Goal: Information Seeking & Learning: Learn about a topic

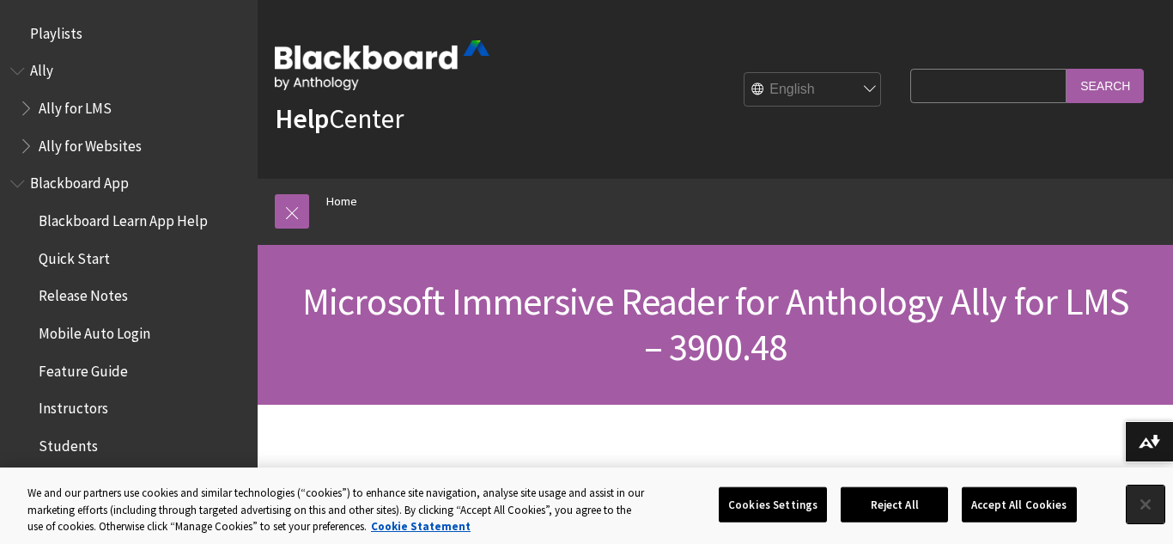
click at [1142, 507] on button "Close" at bounding box center [1146, 504] width 38 height 38
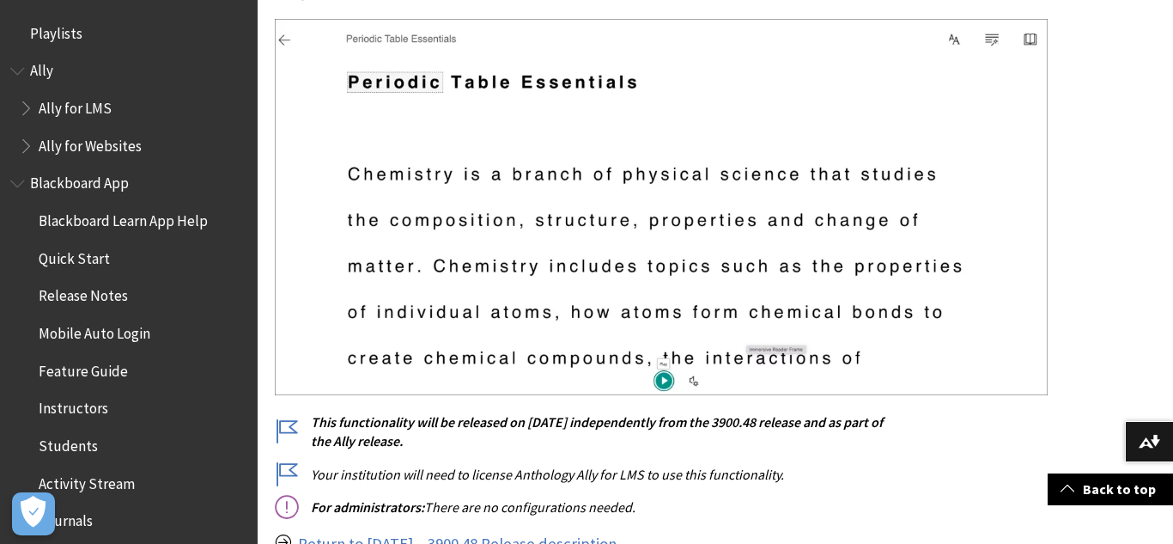
scroll to position [1844, 0]
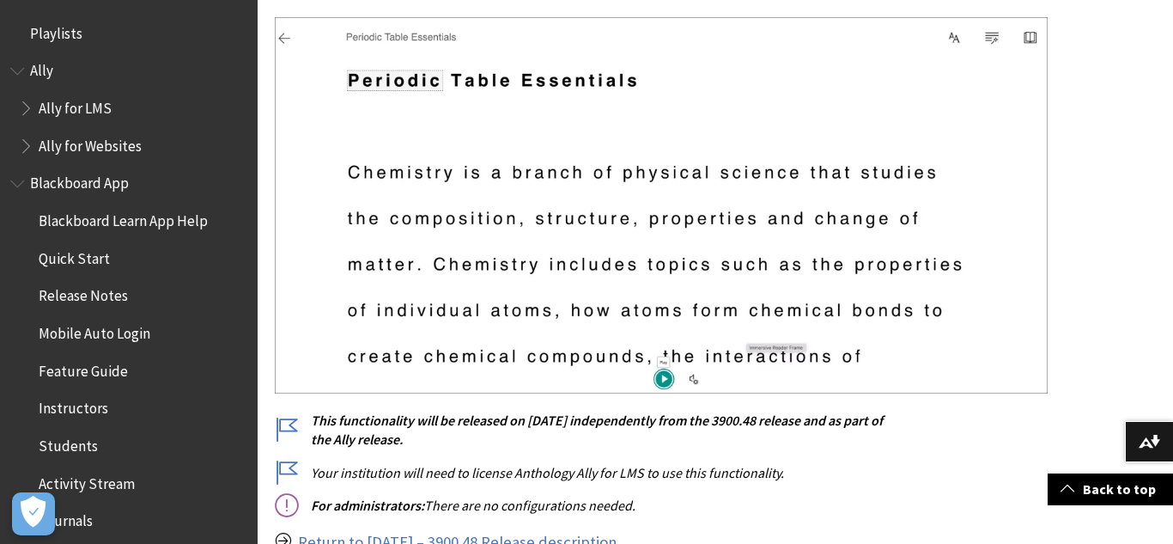
click at [667, 380] on img at bounding box center [661, 205] width 773 height 376
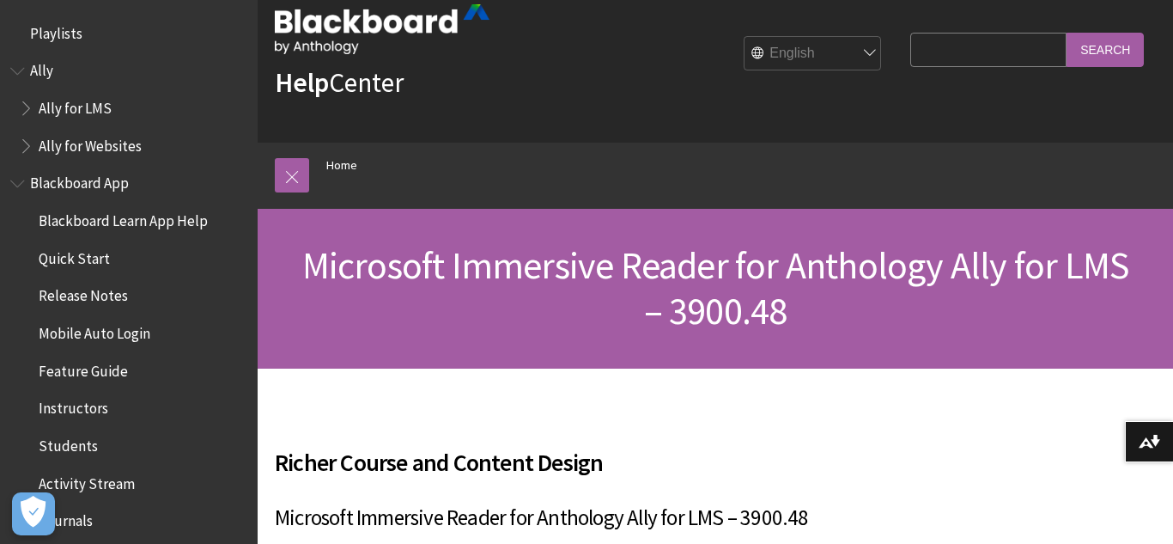
scroll to position [0, 0]
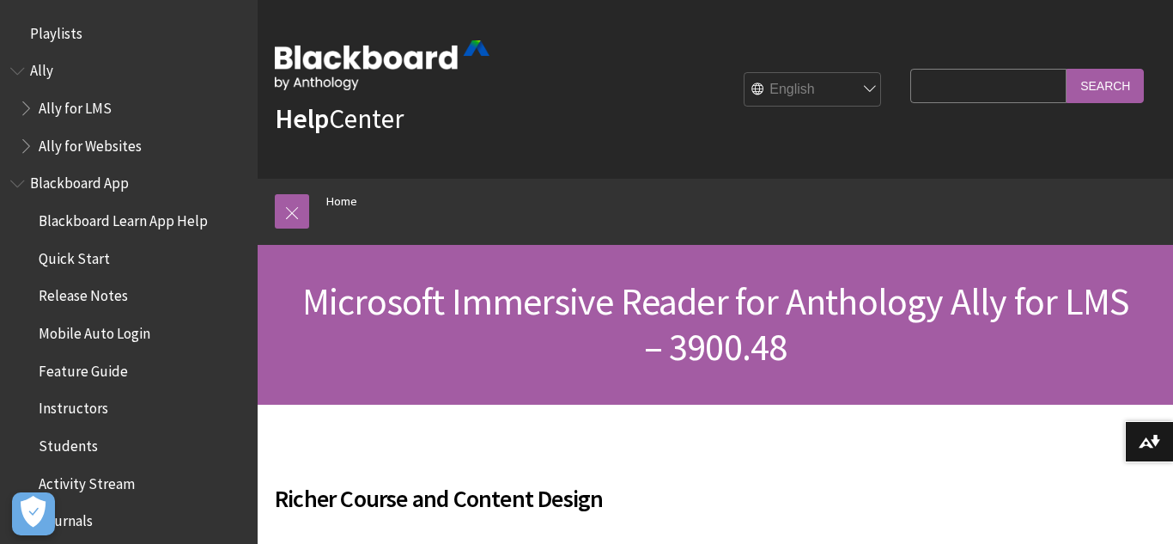
click at [86, 148] on span "Ally for Websites" at bounding box center [90, 142] width 103 height 23
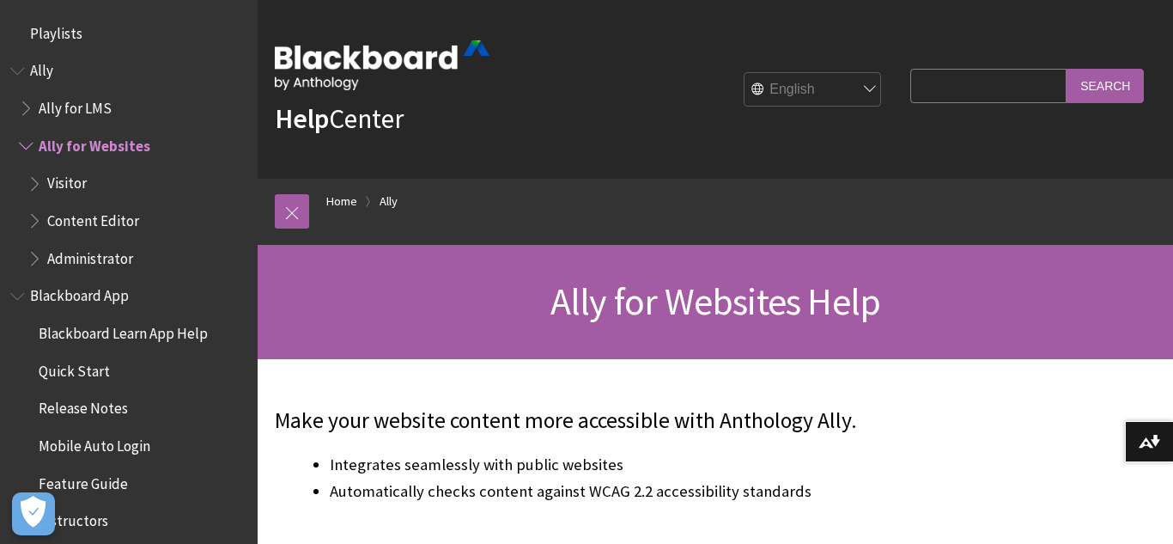
scroll to position [1, 0]
click at [86, 116] on span "Ally for LMS" at bounding box center [75, 104] width 73 height 23
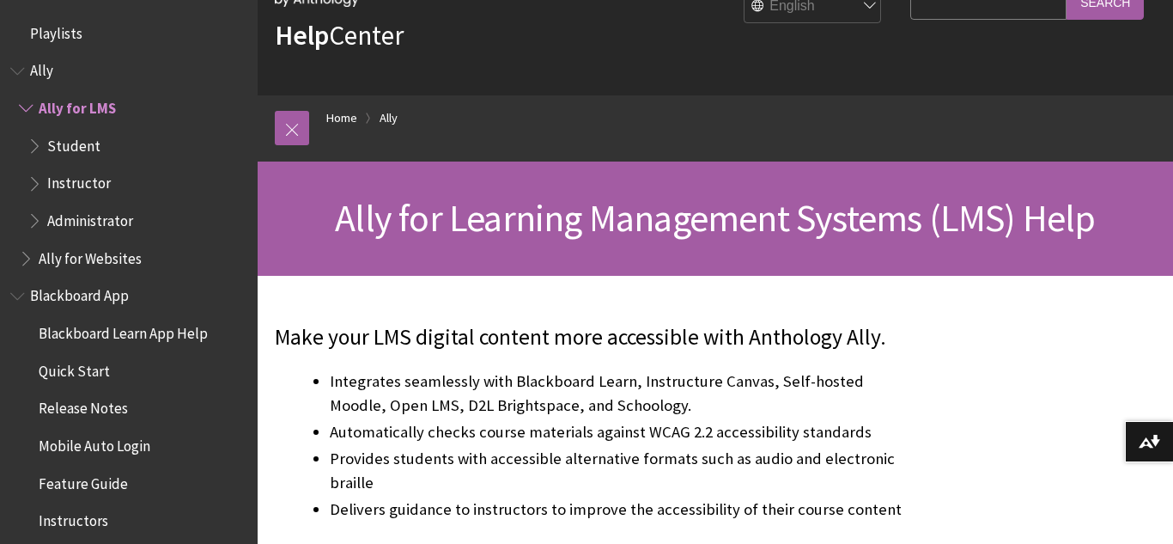
click at [57, 32] on span "Playlists" at bounding box center [56, 30] width 52 height 23
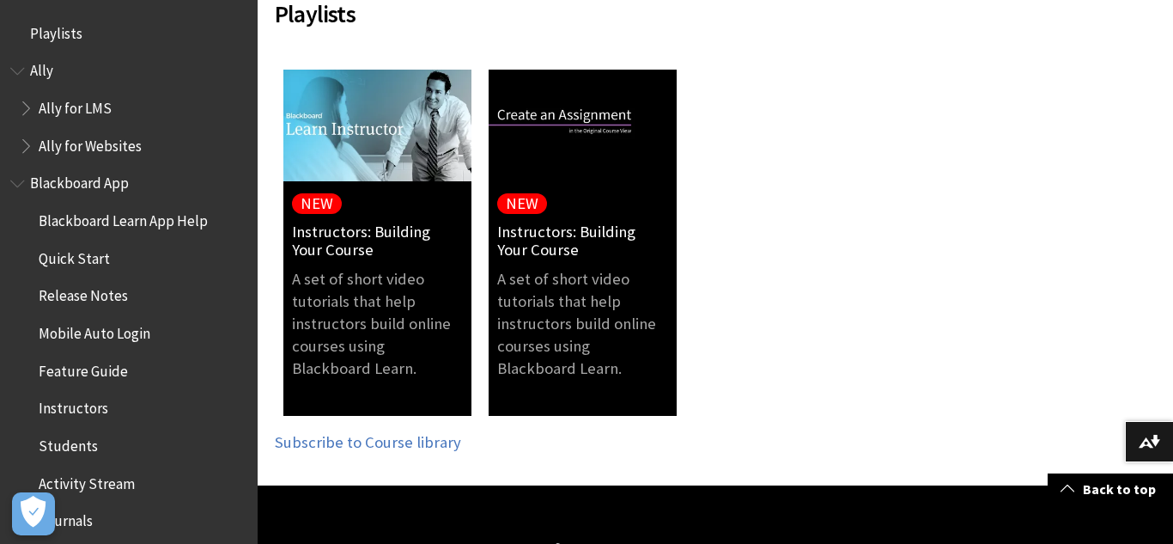
scroll to position [332, 0]
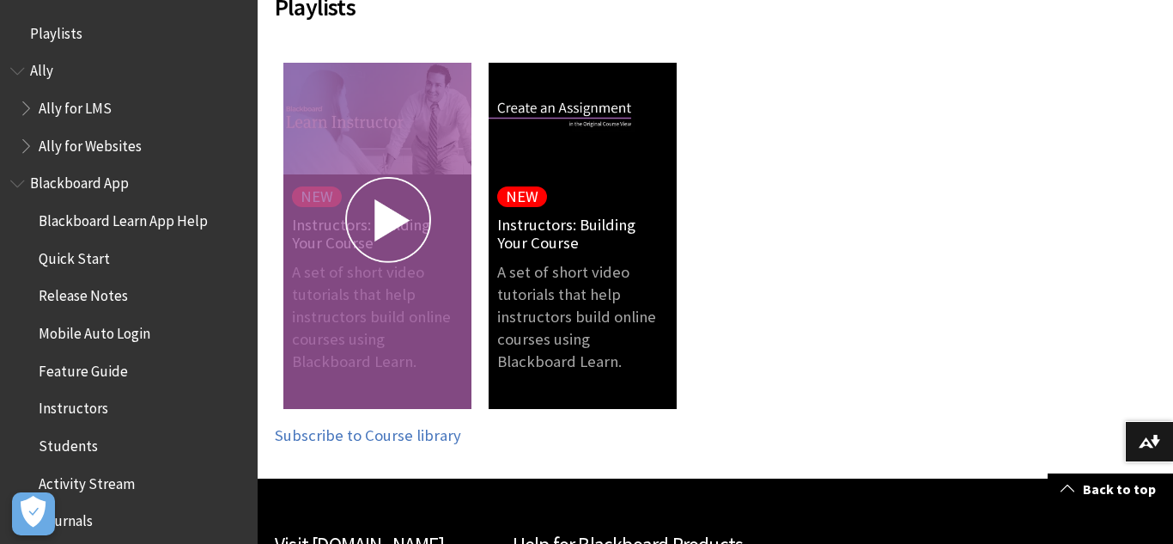
click at [399, 225] on img at bounding box center [388, 220] width 86 height 86
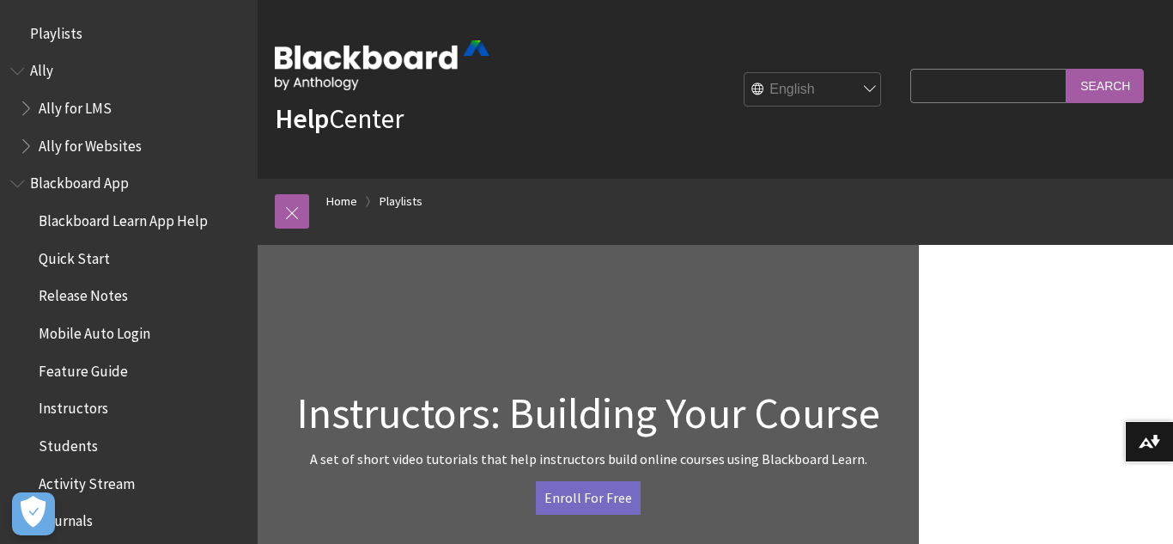
click at [62, 297] on span "Release Notes" at bounding box center [83, 293] width 89 height 23
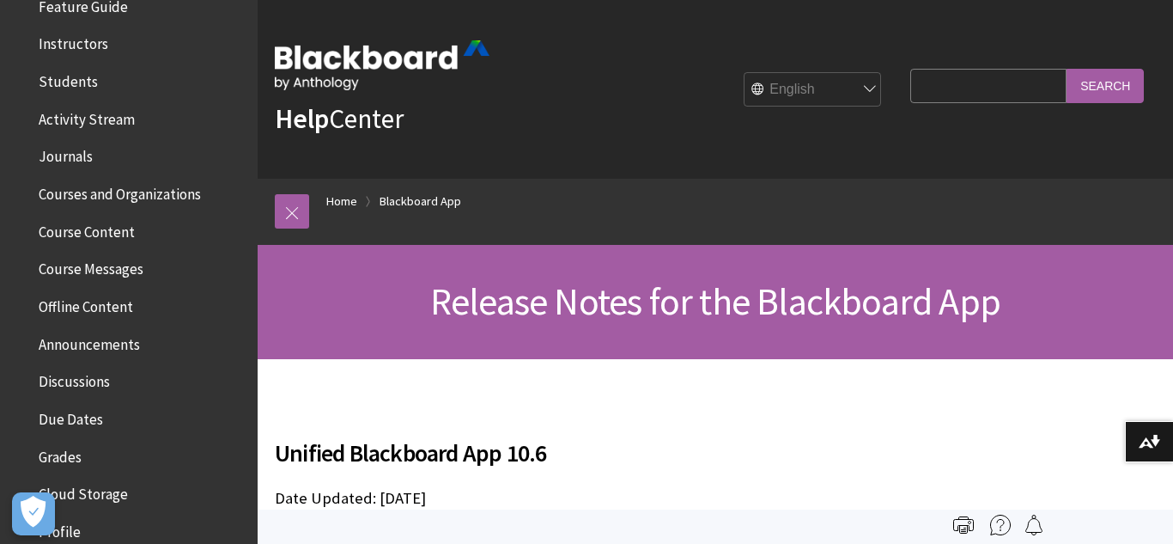
scroll to position [361, 0]
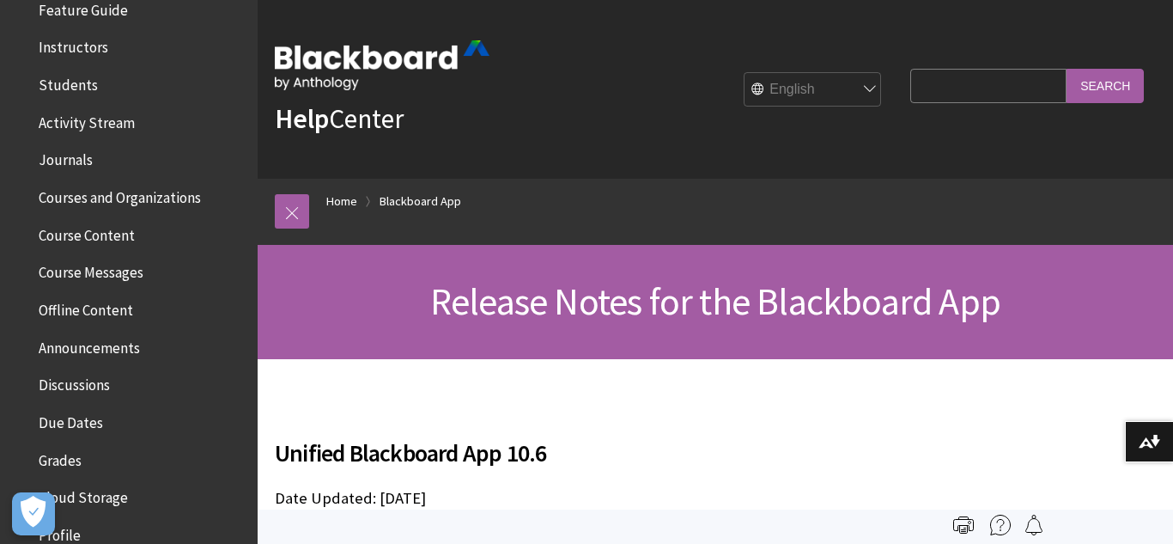
click at [61, 165] on span "Journals" at bounding box center [66, 157] width 54 height 23
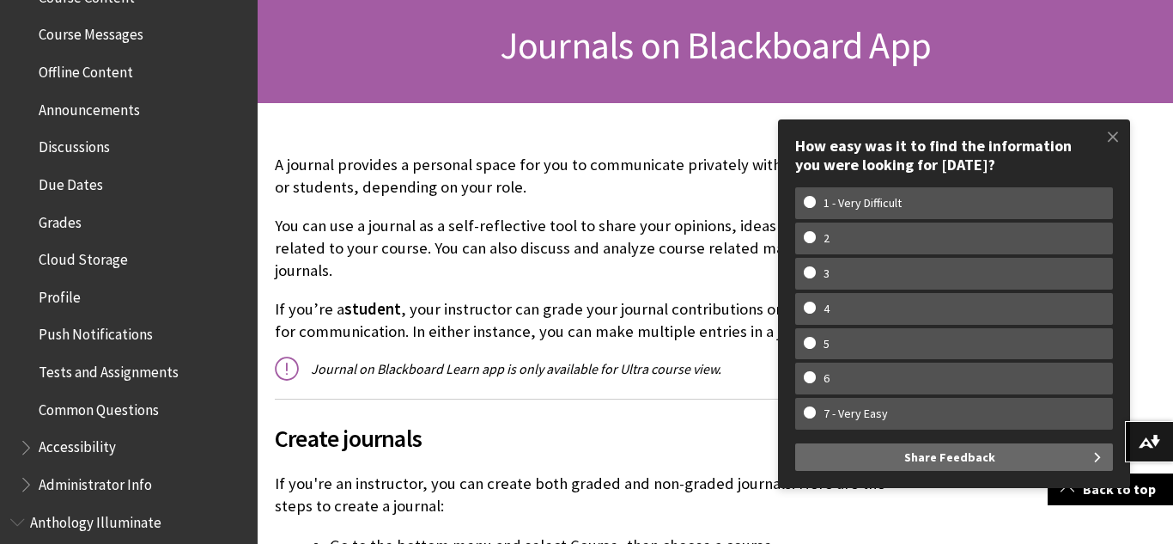
scroll to position [602, 0]
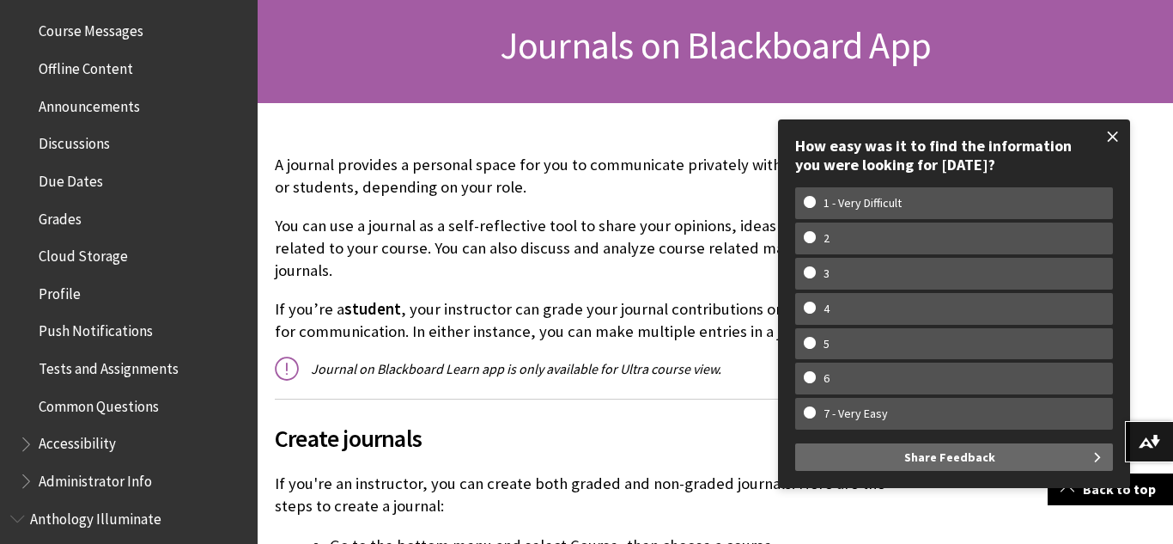
click at [1118, 132] on span at bounding box center [1113, 137] width 36 height 36
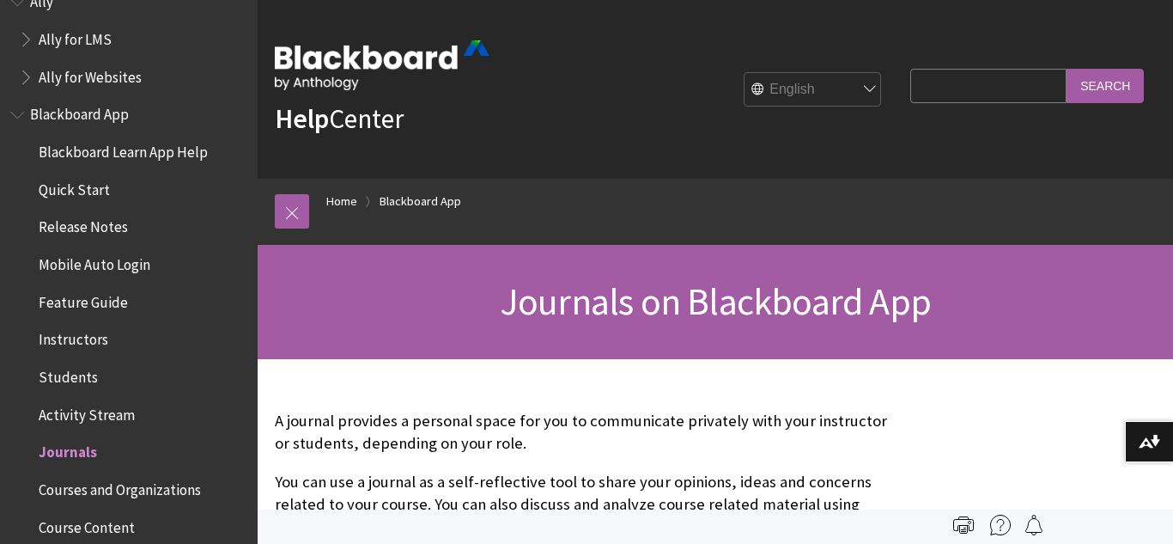
scroll to position [0, 0]
